Goal: Transaction & Acquisition: Purchase product/service

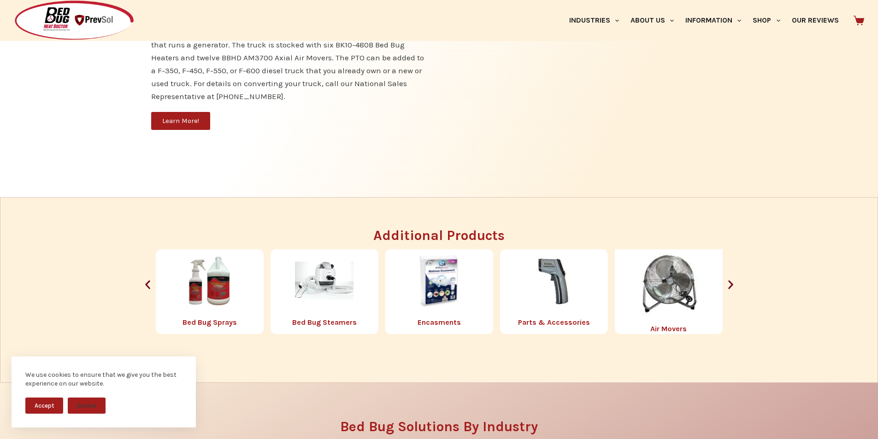
scroll to position [1037, 0]
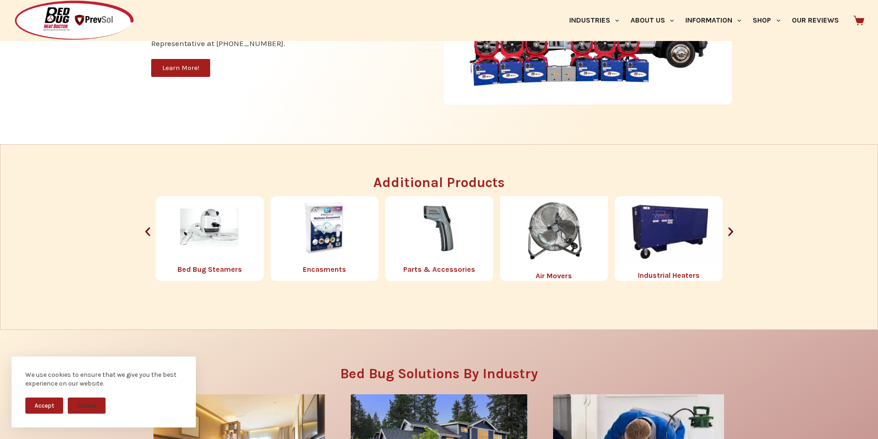
click at [422, 257] on img "8 / 8" at bounding box center [439, 227] width 59 height 59
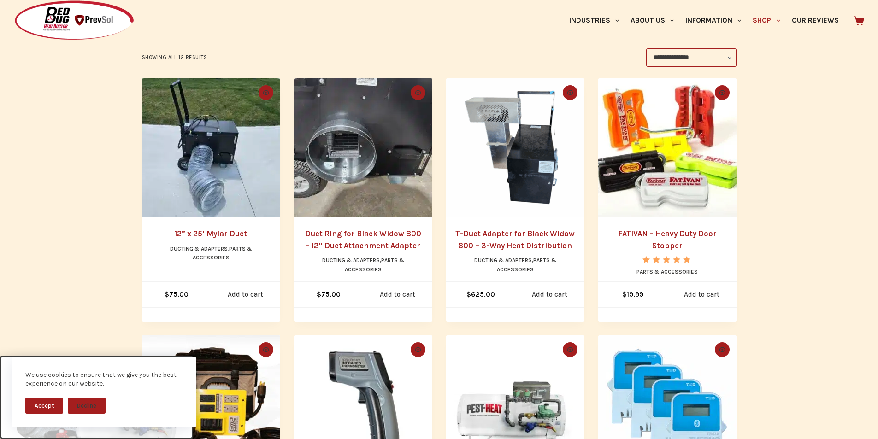
scroll to position [192, 0]
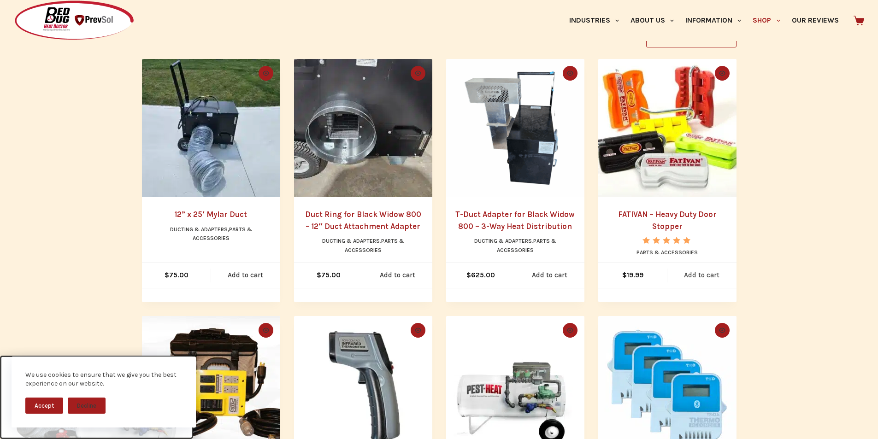
click at [694, 265] on link "Add to cart" at bounding box center [701, 275] width 69 height 25
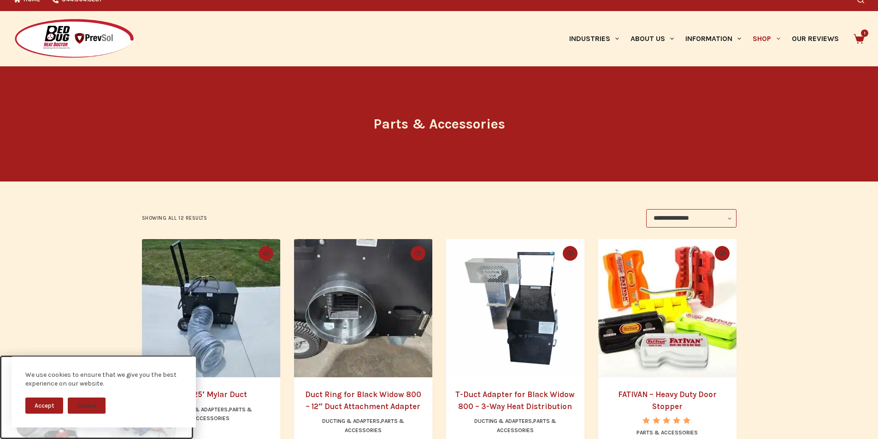
scroll to position [0, 0]
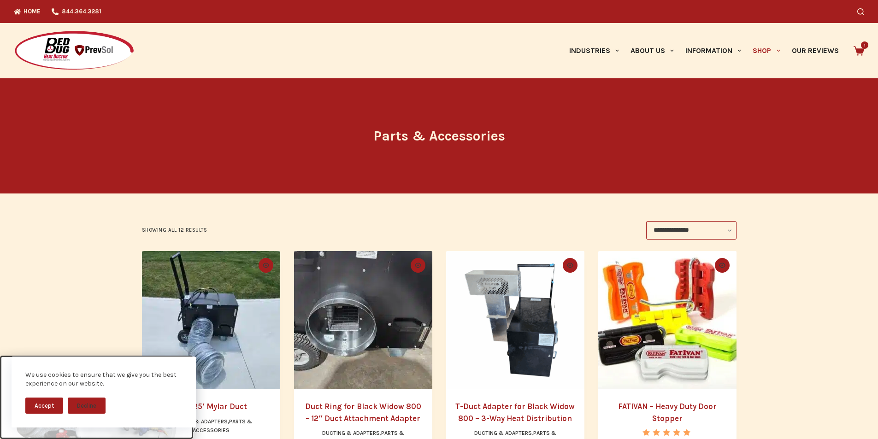
click at [172, 420] on div "We use cookies to ensure that we give you the best experience on our website. A…" at bounding box center [104, 392] width 184 height 71
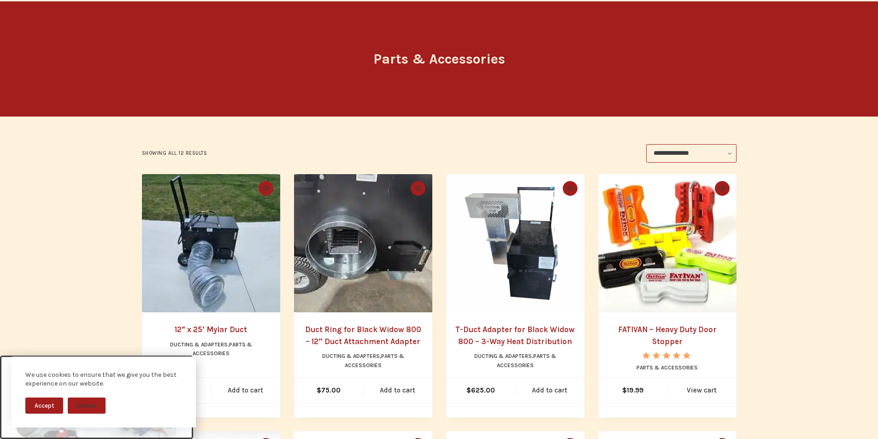
scroll to position [96, 0]
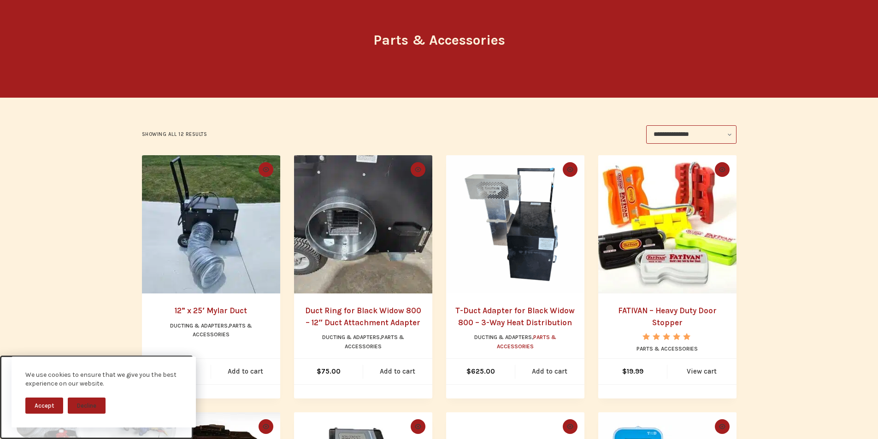
click at [503, 344] on link "Parts & Accessories" at bounding box center [526, 342] width 59 height 16
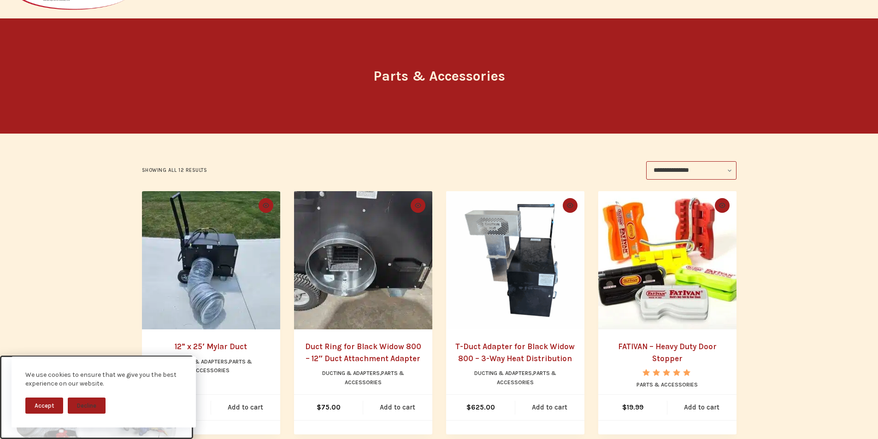
scroll to position [77, 0]
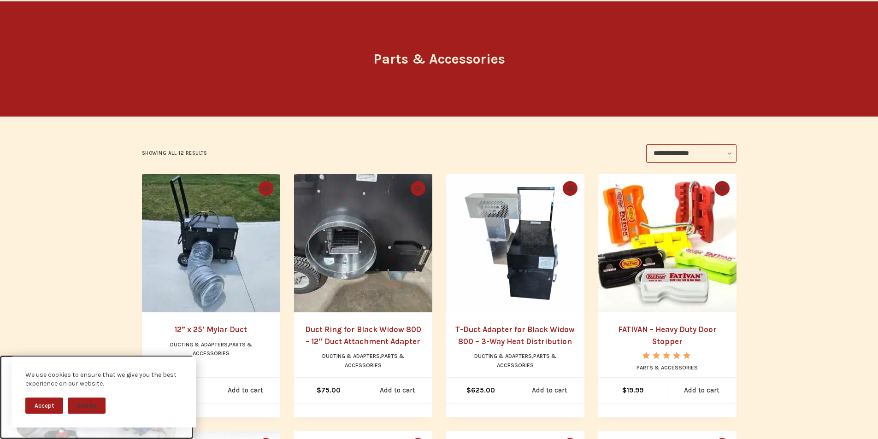
click at [695, 188] on img "FATIVAN - Heavy Duty Door Stopper" at bounding box center [667, 243] width 138 height 138
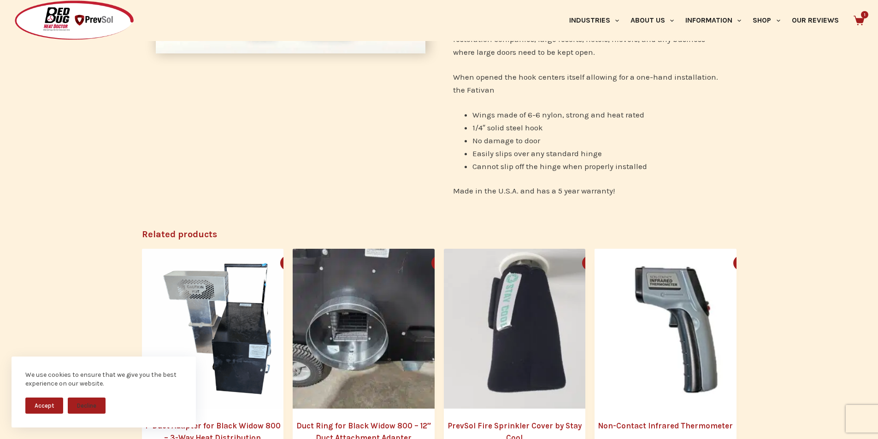
scroll to position [269, 0]
click at [525, 44] on p "Perfect for all heavy duty maintenance projects, first responders, restoration …" at bounding box center [587, 38] width 269 height 39
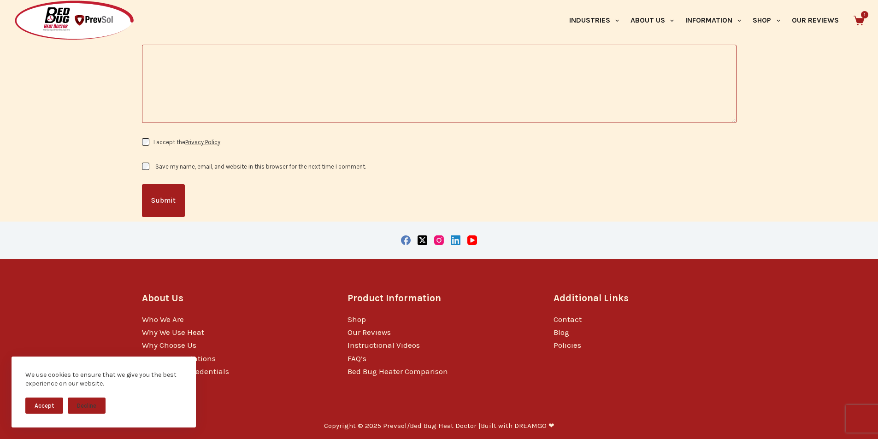
scroll to position [942, 0]
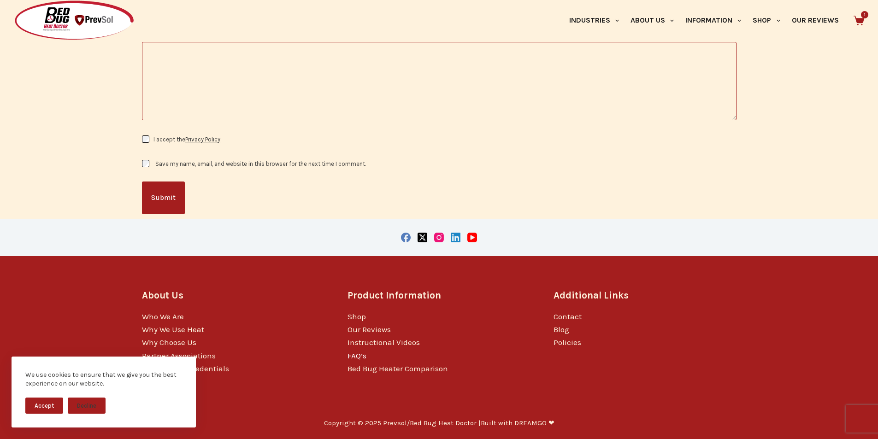
click at [351, 351] on link "FAQ’s" at bounding box center [356, 355] width 19 height 9
